Goal: Task Accomplishment & Management: Manage account settings

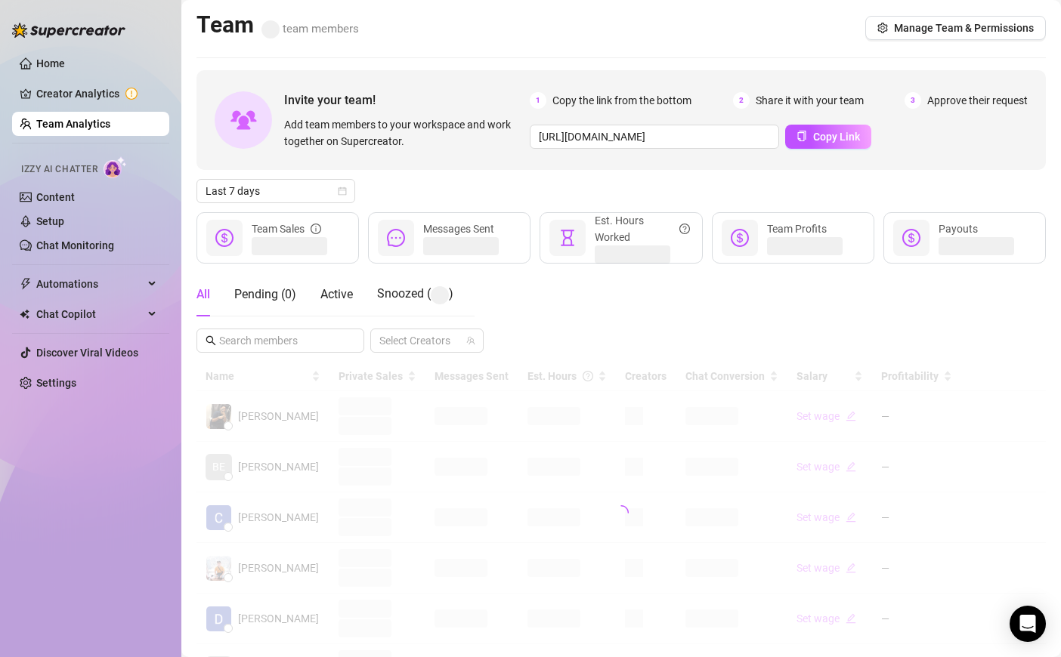
click at [297, 204] on div "Invite your team! Add team members to your workspace and work together on Super…" at bounding box center [620, 505] width 849 height 870
click at [297, 203] on div "Invite your team! Add team members to your workspace and work together on Super…" at bounding box center [620, 505] width 849 height 870
click at [297, 185] on span "Last 7 days" at bounding box center [276, 191] width 141 height 23
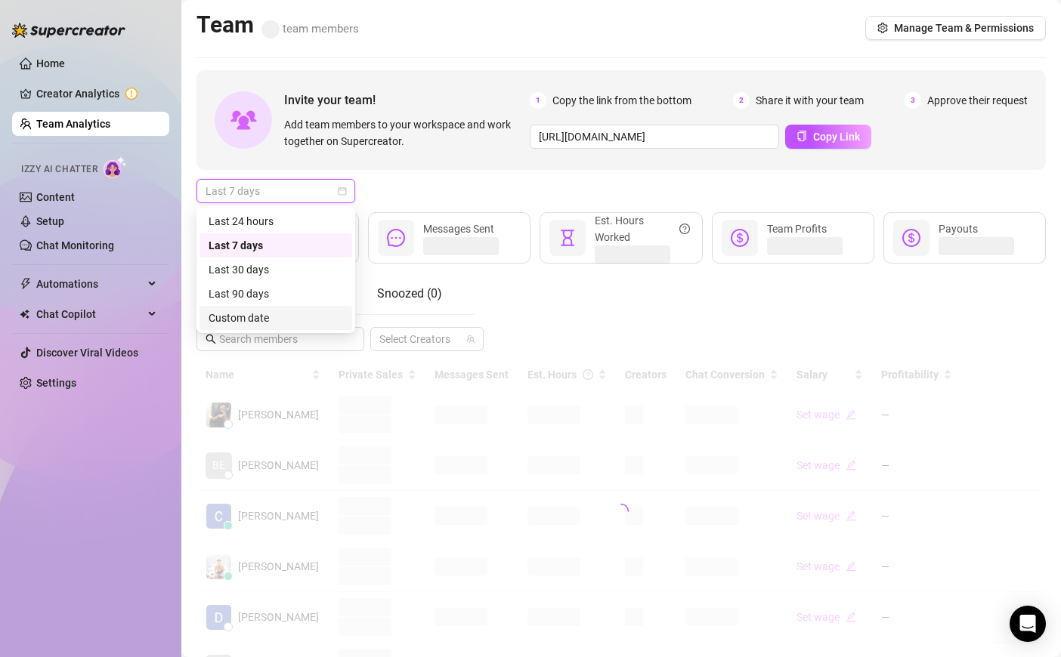
click at [269, 314] on div "Custom date" at bounding box center [276, 318] width 135 height 17
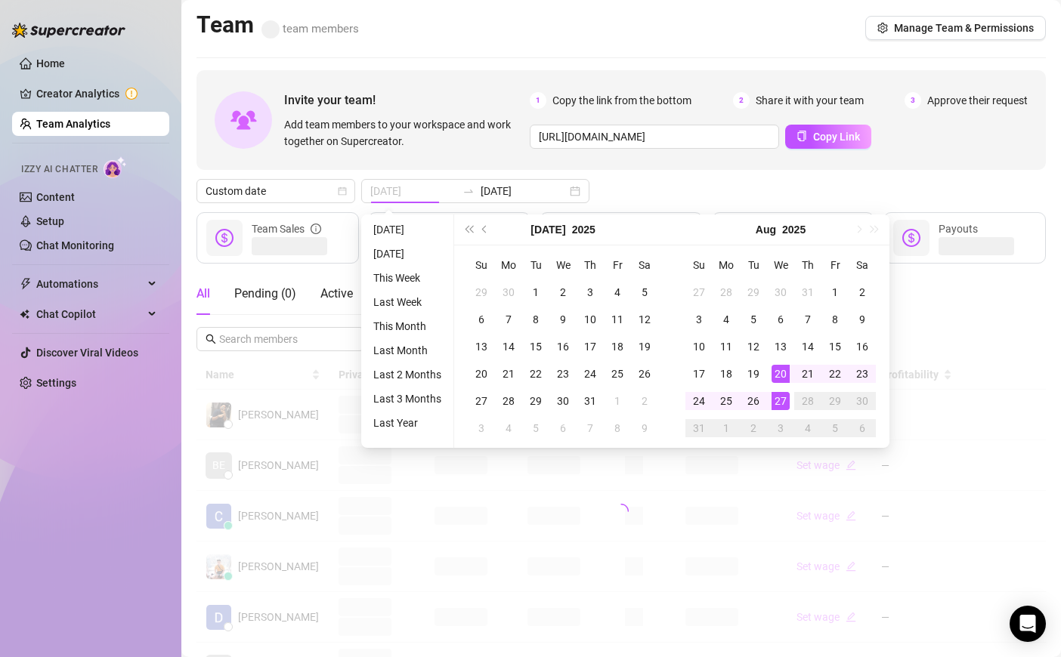
click at [782, 386] on td "20" at bounding box center [780, 373] width 27 height 27
click at [782, 398] on div "27" at bounding box center [781, 401] width 18 height 18
click at [782, 398] on div at bounding box center [620, 511] width 849 height 302
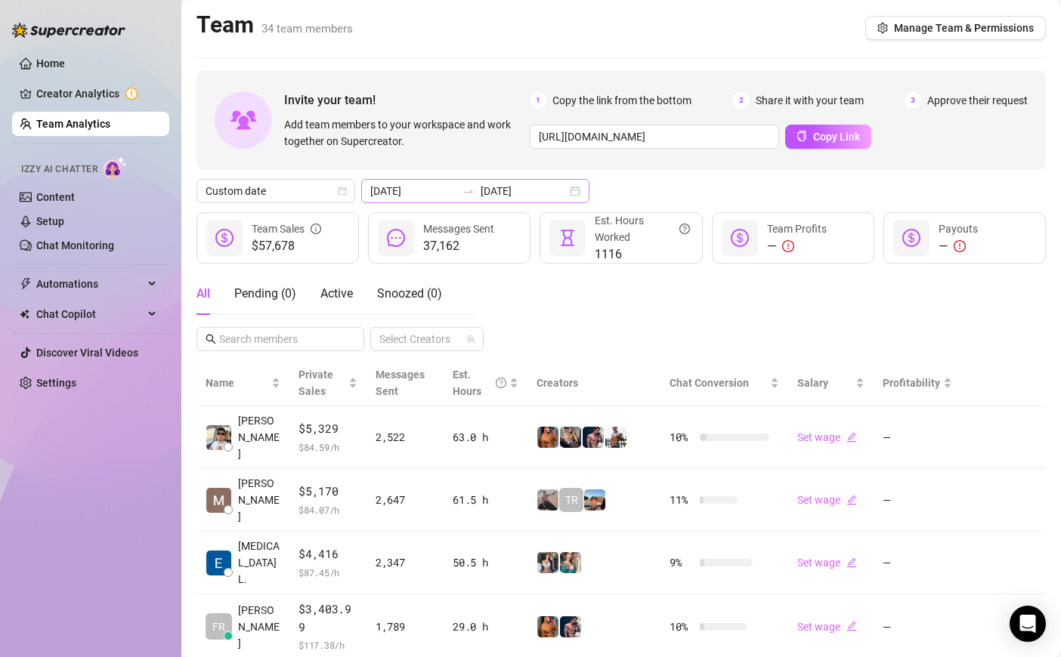
click at [459, 188] on div at bounding box center [468, 191] width 24 height 12
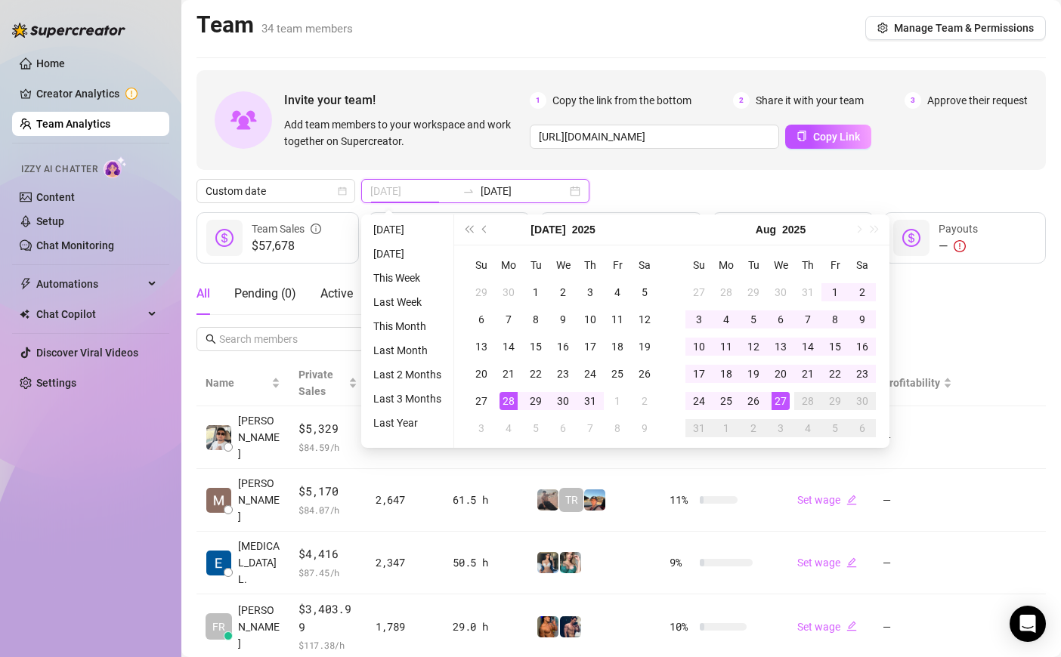
type input "[DATE]"
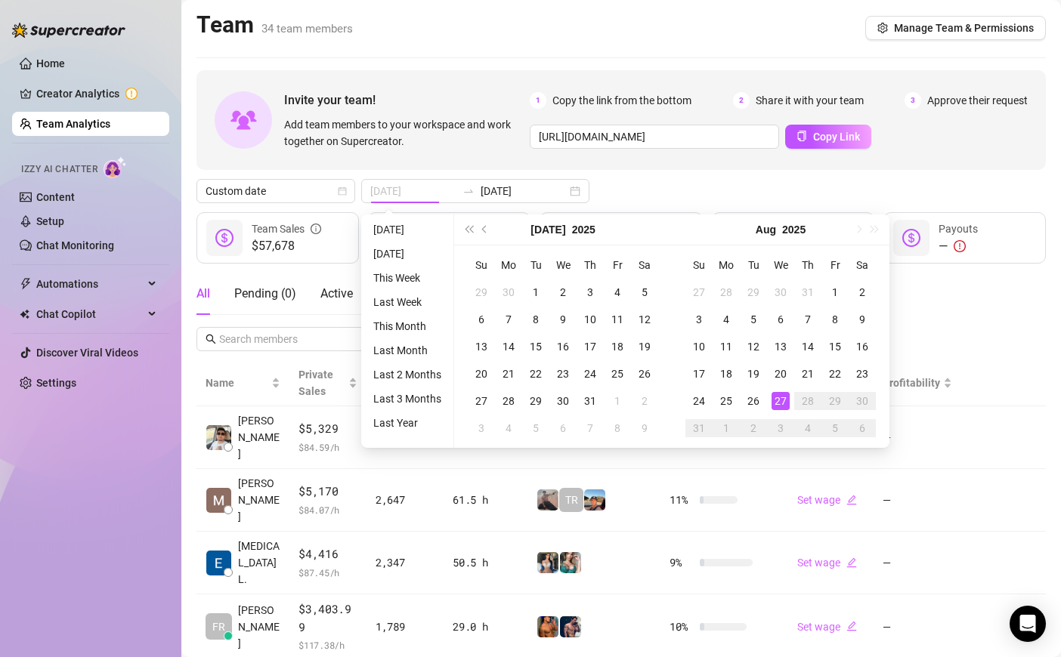
click at [786, 401] on div "27" at bounding box center [781, 401] width 18 height 18
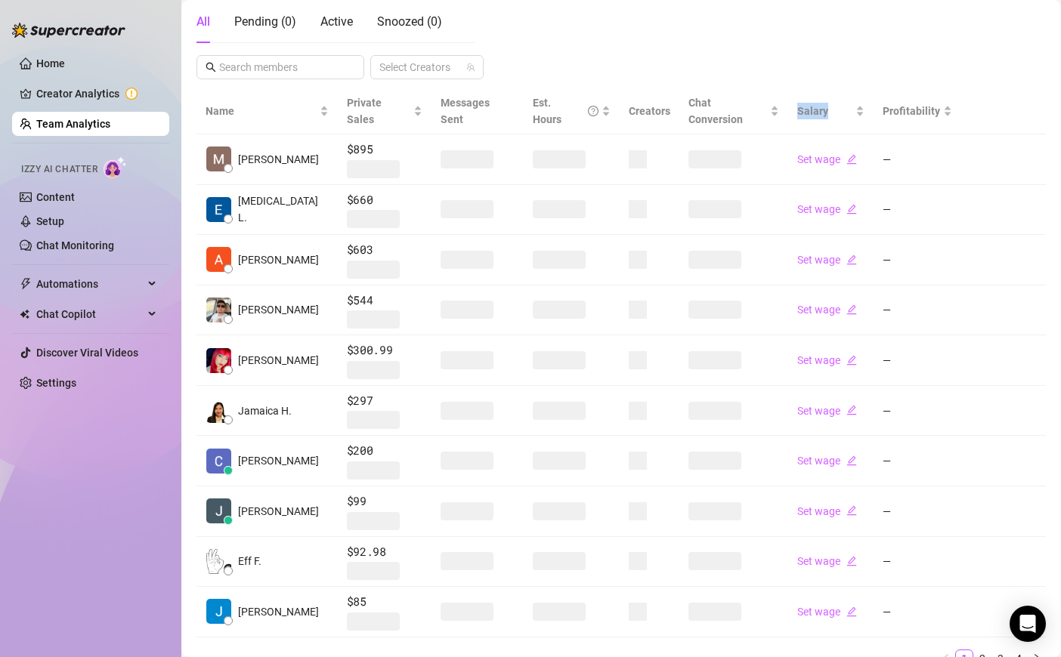
scroll to position [323, 0]
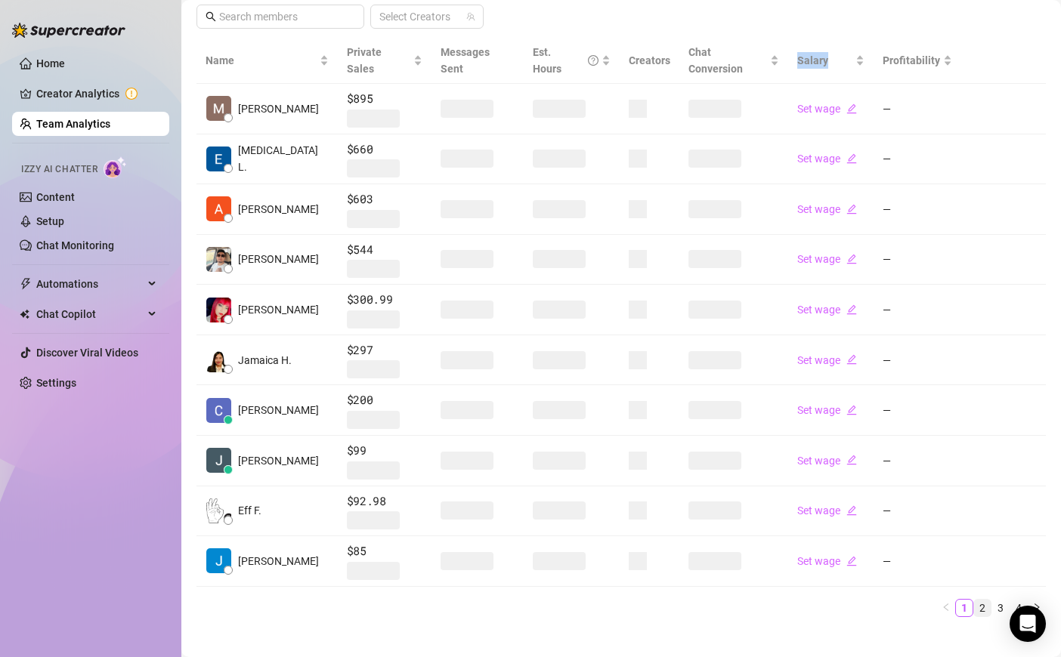
click at [979, 600] on link "2" at bounding box center [982, 608] width 17 height 17
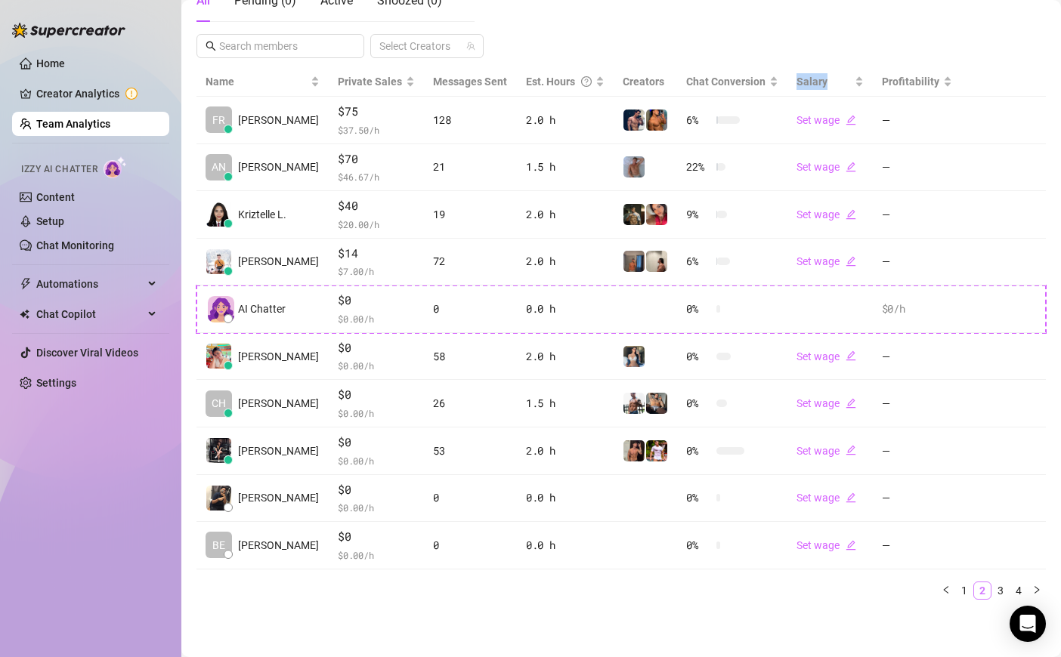
scroll to position [292, 0]
click at [960, 589] on link "1" at bounding box center [964, 591] width 17 height 17
